Goal: Task Accomplishment & Management: Manage account settings

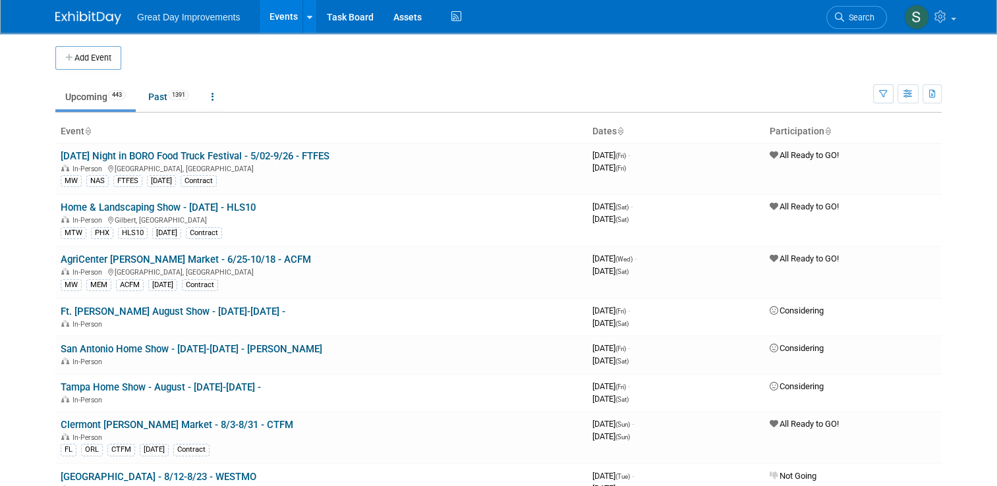
click at [877, 28] on li "Search" at bounding box center [856, 16] width 61 height 32
click at [874, 15] on span "Search" at bounding box center [859, 18] width 30 height 10
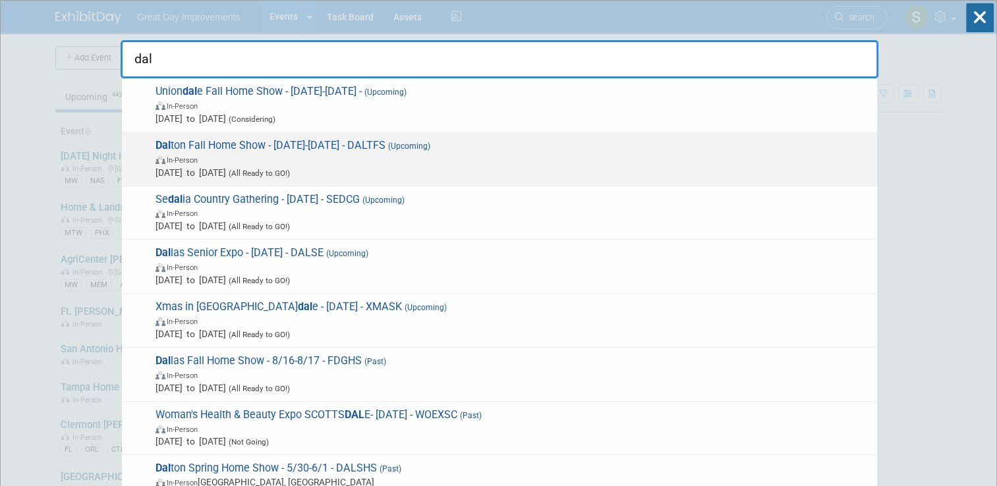
type input "dal"
click at [808, 153] on span "In-Person" at bounding box center [512, 159] width 715 height 13
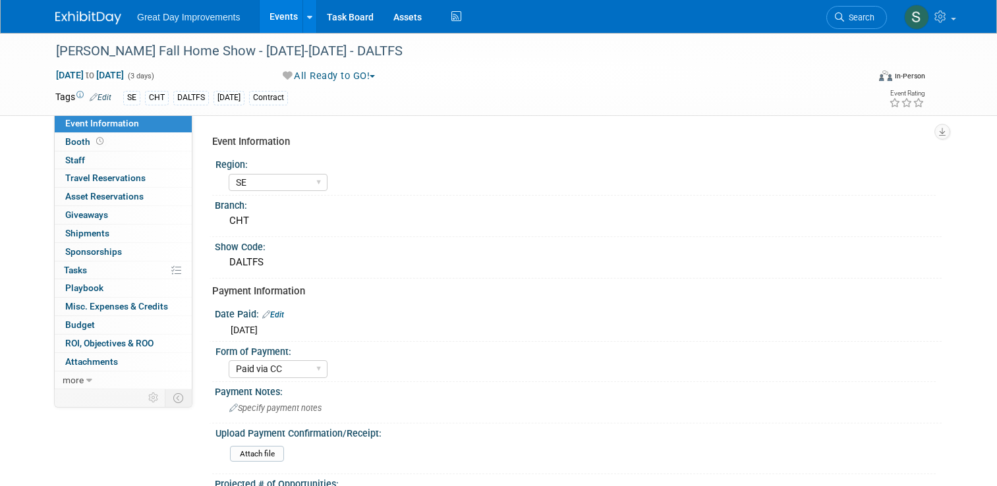
select select "SE"
select select "Paid via CC"
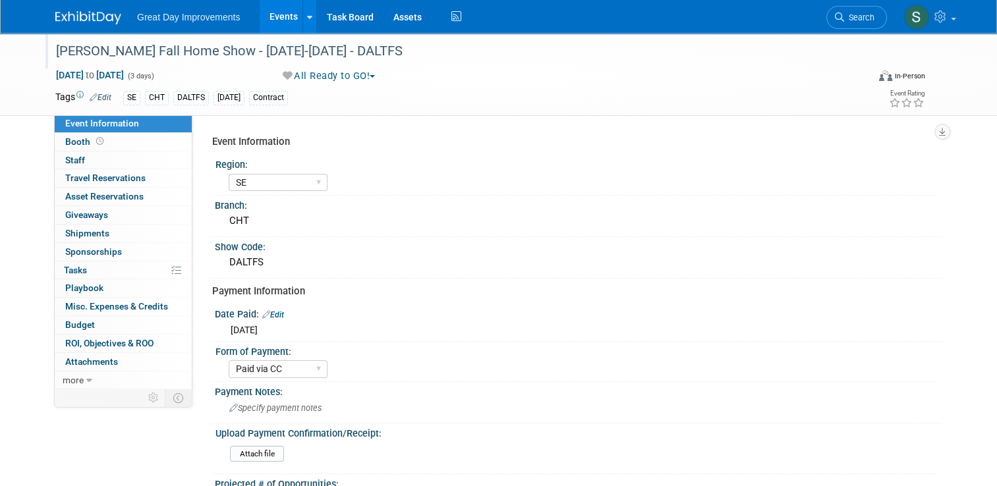
click at [313, 58] on div "[PERSON_NAME] Fall Home Show - [DATE]-[DATE] - DALTFS" at bounding box center [451, 52] width 800 height 24
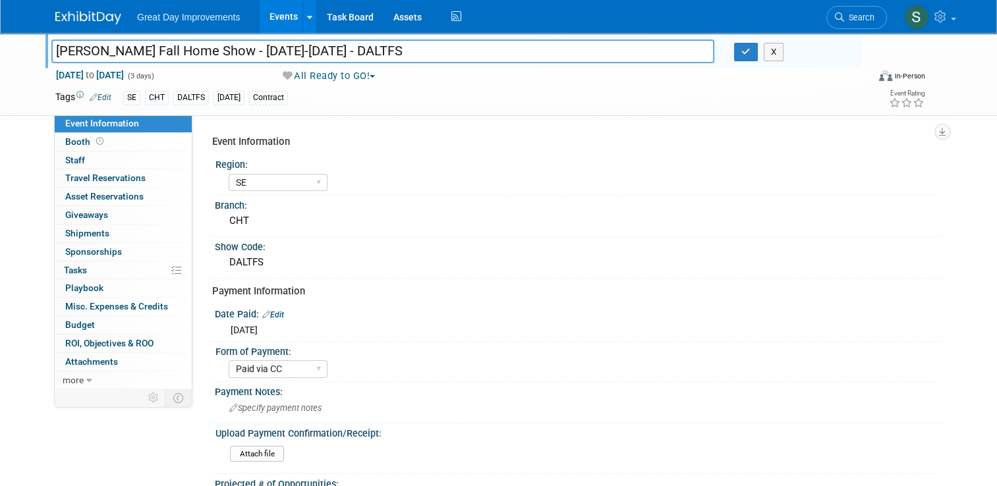
click at [214, 57] on input "[PERSON_NAME] Fall Home Show - [DATE]-[DATE] - DALTFS" at bounding box center [382, 51] width 663 height 23
click at [266, 51] on input "[PERSON_NAME] Fall Home Show - 9/19/25-9/7/25 - DALTFS" at bounding box center [382, 51] width 663 height 23
type input "[PERSON_NAME] Fall Home Show - [DATE]-[DATE] - DALTFS"
click at [125, 76] on span "[DATE] to [DATE]" at bounding box center [89, 75] width 69 height 12
select select "8"
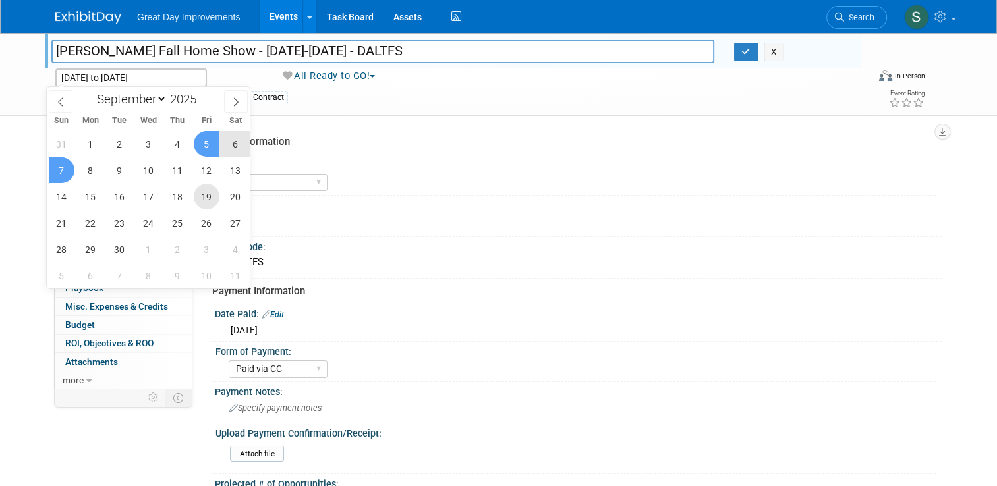
click at [210, 195] on span "19" at bounding box center [207, 197] width 26 height 26
type input "Sep 19, 2025"
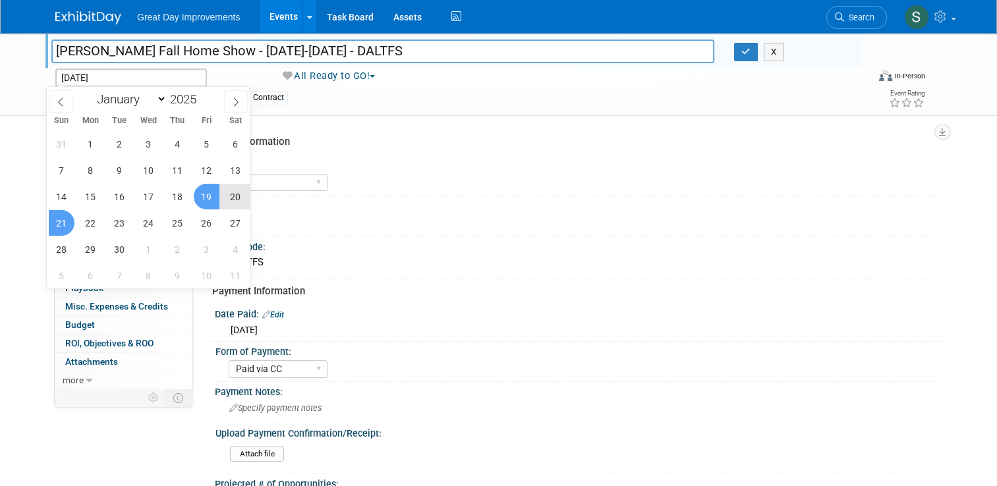
click at [61, 217] on span "21" at bounding box center [62, 223] width 26 height 26
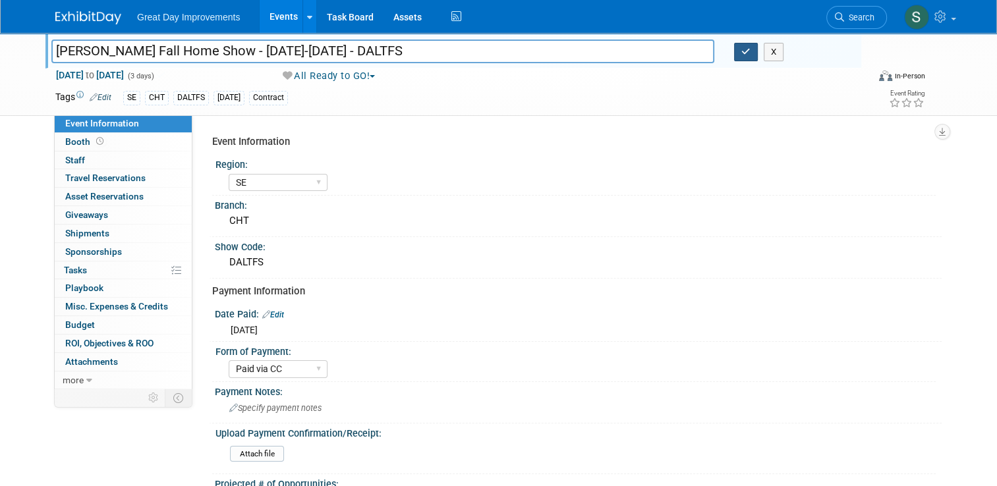
click at [746, 51] on icon "button" at bounding box center [745, 51] width 9 height 9
